Goal: Communication & Community: Ask a question

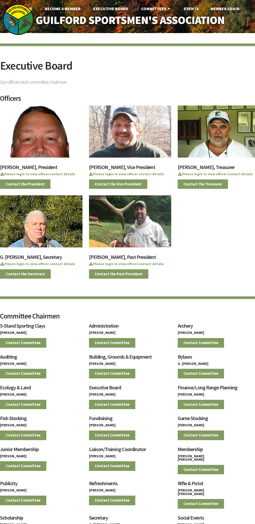
scroll to position [1, 0]
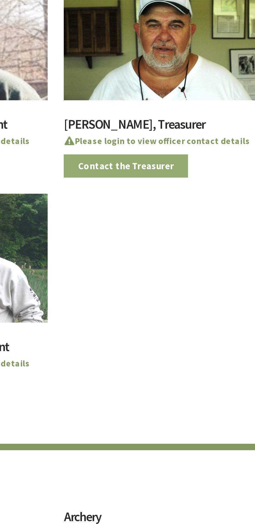
click at [202, 181] on link "Contact the Treasurer" at bounding box center [203, 184] width 50 height 10
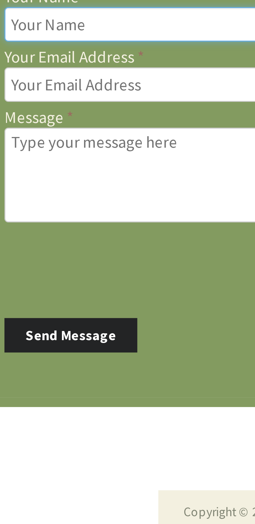
click at [22, 61] on input "Your Name" at bounding box center [92, 61] width 177 height 9
type input "Gregory McAllister"
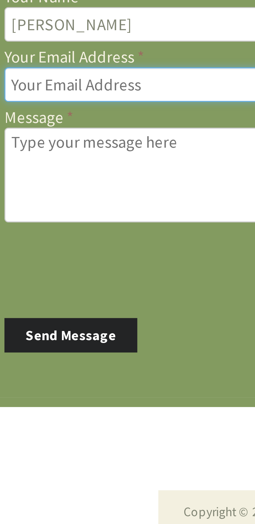
click at [20, 77] on input "Your Email Address" at bounding box center [92, 78] width 177 height 9
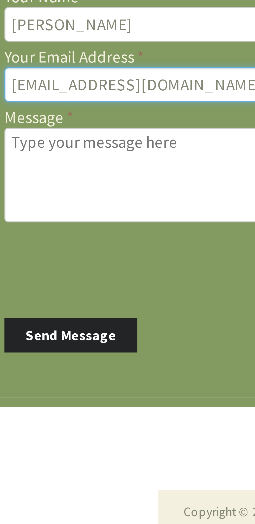
type input "Gregmc7478@gmail.com"
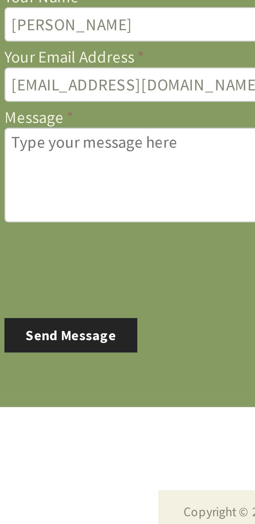
click at [18, 91] on textarea "Message" at bounding box center [92, 103] width 177 height 26
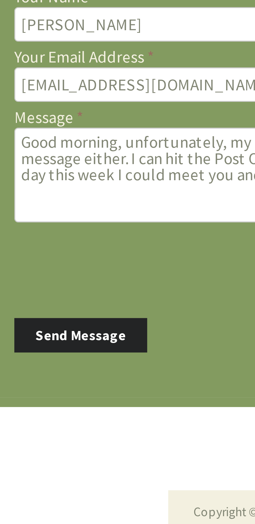
click at [16, 109] on textarea "Good morning, unfortunately, my dues are late. I do apologize. I thought I woul…" at bounding box center [92, 103] width 177 height 26
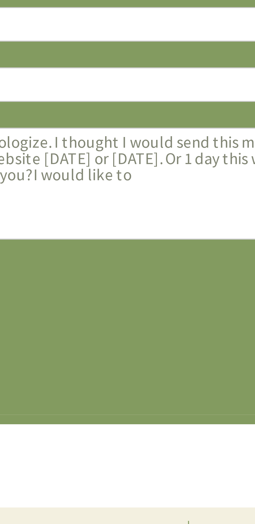
click at [135, 103] on textarea "Good morning, unfortunately, my dues are late. I do apologize. I thought I woul…" at bounding box center [101, 105] width 195 height 30
click at [136, 102] on textarea "Good morning, unfortunately, my dues are late. I do apologize. I thought I woul…" at bounding box center [101, 105] width 195 height 30
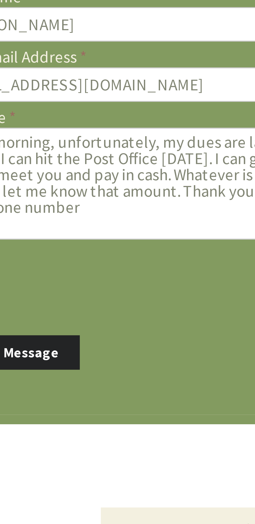
click at [25, 112] on textarea "Good morning, unfortunately, my dues are late. I do apologize. I thought I woul…" at bounding box center [101, 105] width 195 height 30
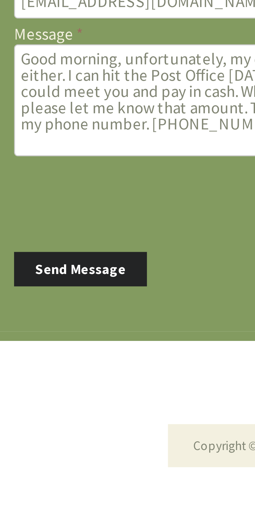
type textarea "Good morning, unfortunately, my dues are late. I do apologize. I thought I woul…"
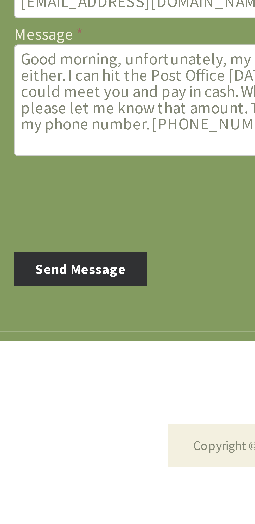
click at [23, 151] on button "Send Message" at bounding box center [22, 151] width 36 height 10
